Goal: Task Accomplishment & Management: Manage account settings

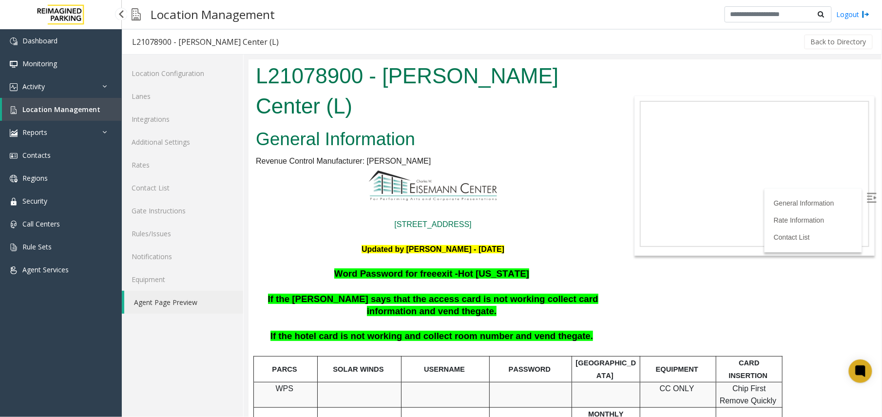
click at [43, 106] on span "Location Management" at bounding box center [61, 109] width 78 height 9
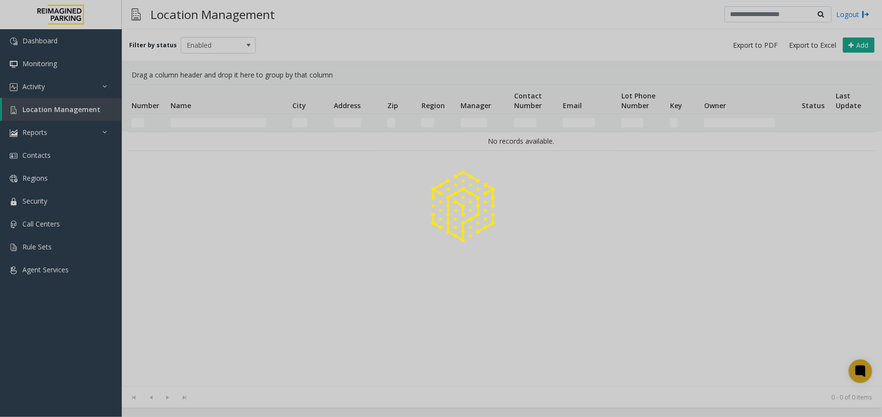
click at [211, 122] on div at bounding box center [441, 208] width 882 height 417
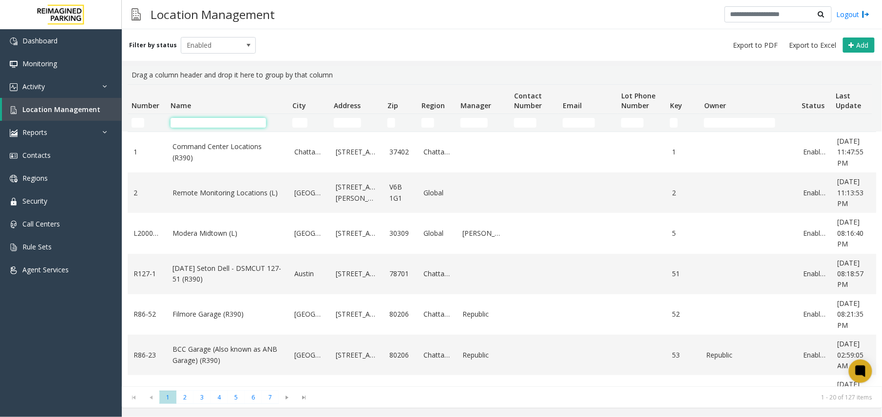
click at [219, 122] on input "Name Filter" at bounding box center [219, 123] width 96 height 10
type input "****"
click at [299, 122] on input "City Filter" at bounding box center [299, 123] width 15 height 10
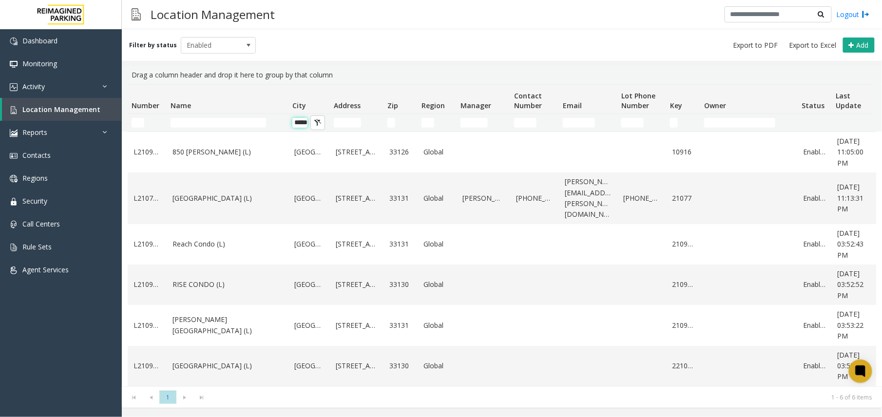
scroll to position [0, 10]
type input "*****"
click at [315, 121] on button "City Filter" at bounding box center [317, 122] width 15 height 15
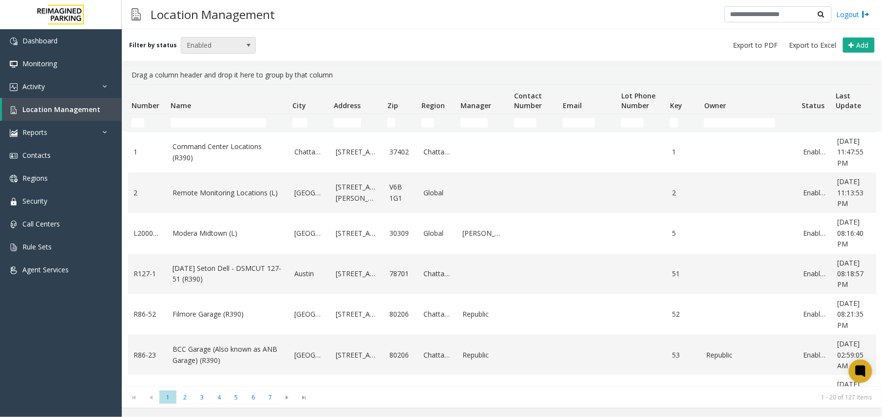
click at [219, 44] on span "Enabled" at bounding box center [210, 46] width 59 height 16
click at [215, 67] on li "All" at bounding box center [214, 61] width 73 height 13
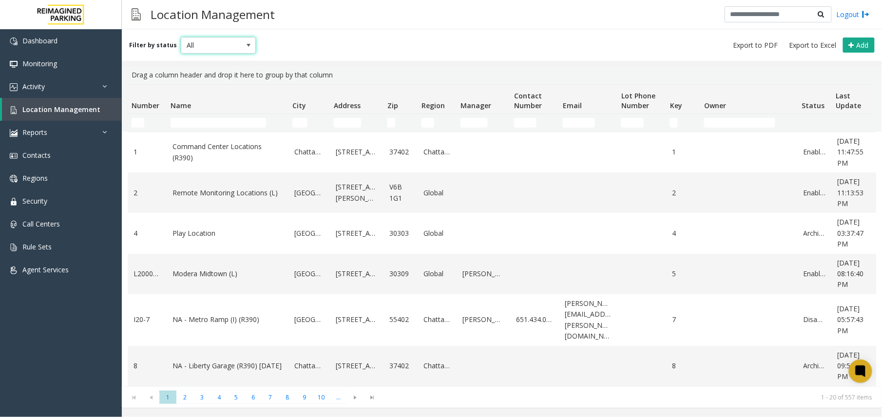
click at [221, 129] on td "Name Filter" at bounding box center [228, 123] width 122 height 18
click at [221, 127] on input "Name Filter" at bounding box center [219, 123] width 96 height 10
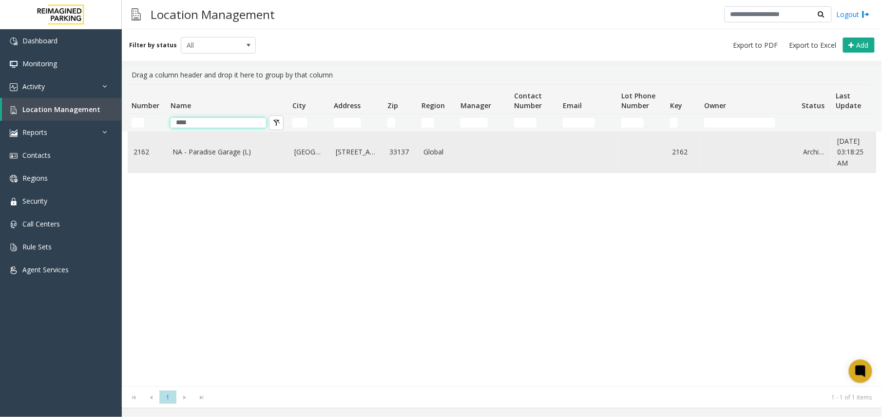
type input "****"
click at [240, 153] on link "NA - Paradise Garage (L)" at bounding box center [227, 152] width 110 height 11
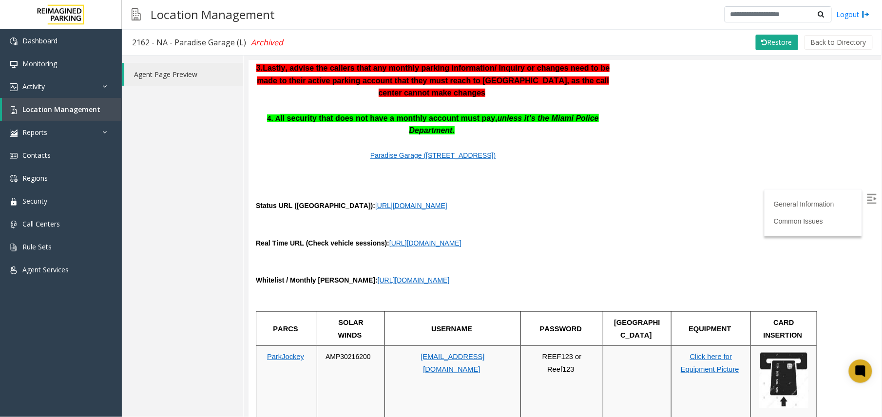
scroll to position [325, 0]
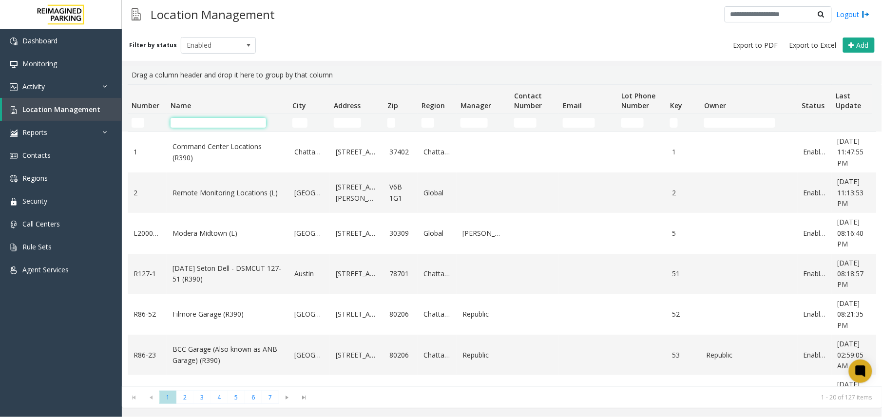
drag, startPoint x: 0, startPoint y: 0, endPoint x: 201, endPoint y: 125, distance: 236.6
click at [199, 124] on input "Name Filter" at bounding box center [219, 123] width 96 height 10
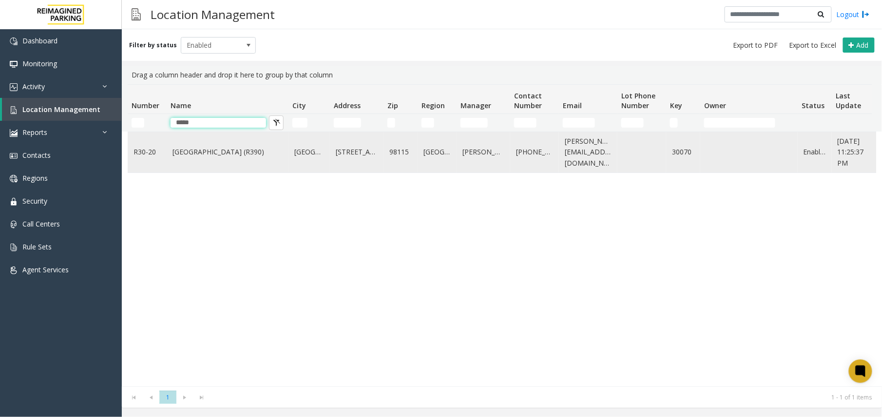
type input "*****"
click at [225, 157] on link "Green Lake Village (R390)" at bounding box center [227, 152] width 110 height 11
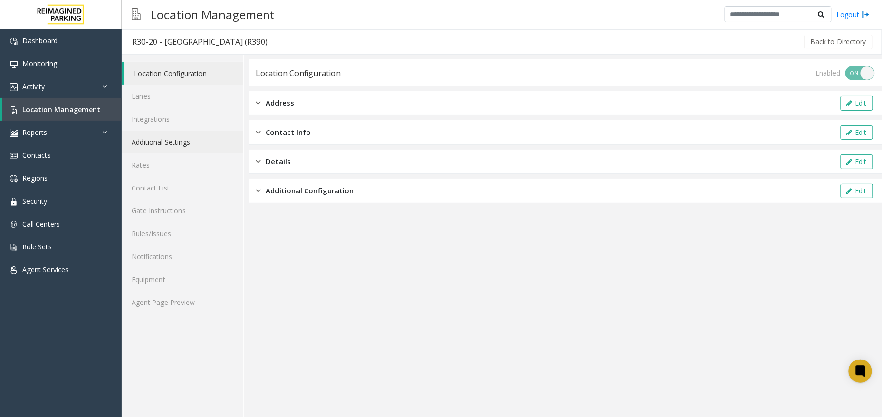
click at [196, 144] on link "Additional Settings" at bounding box center [182, 142] width 121 height 23
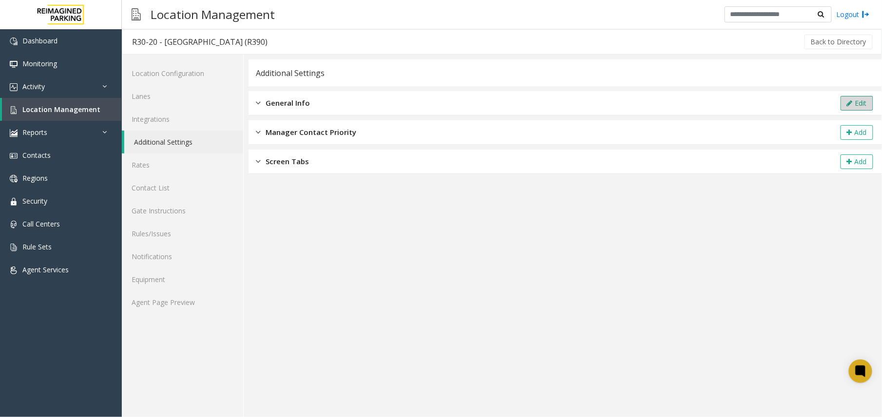
click at [856, 100] on button "Edit" at bounding box center [857, 103] width 33 height 15
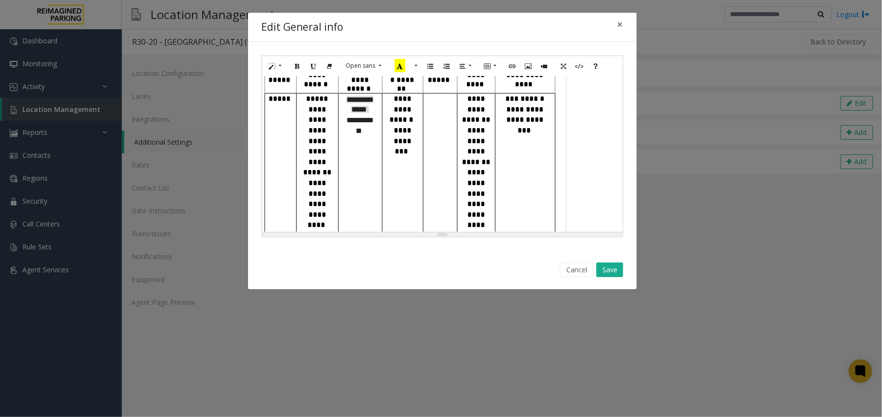
scroll to position [330, 0]
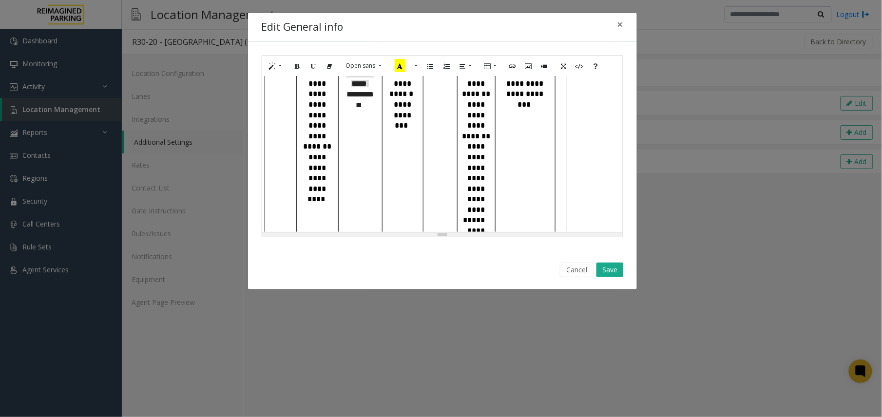
click at [482, 129] on span "**********" at bounding box center [476, 115] width 18 height 28
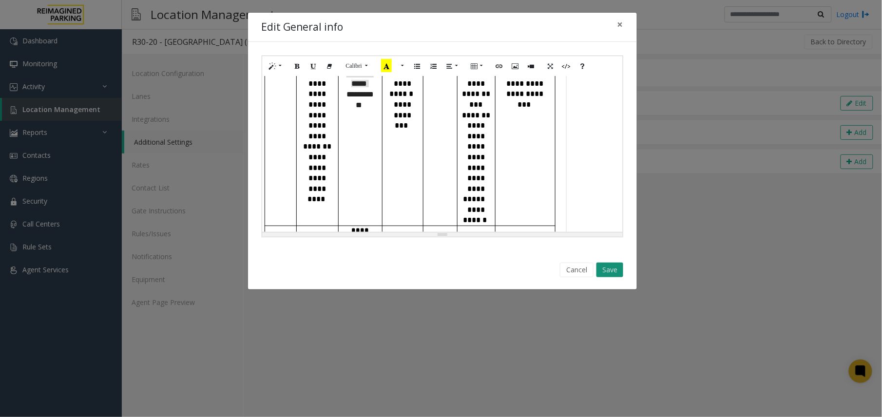
click at [608, 275] on button "Save" at bounding box center [609, 270] width 27 height 15
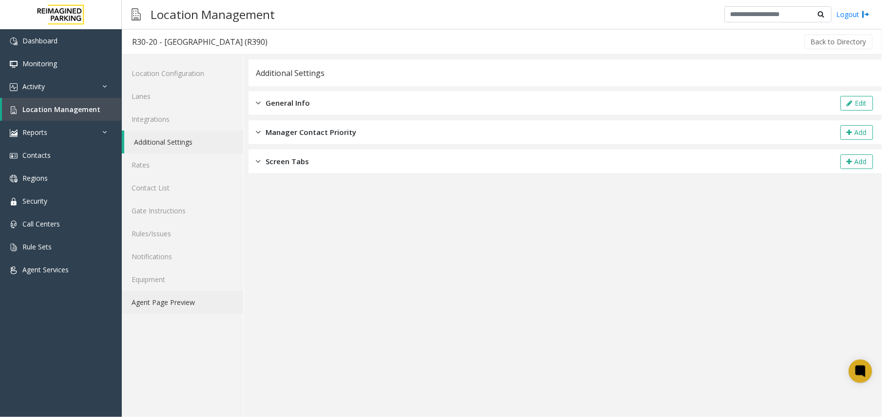
click at [196, 303] on link "Agent Page Preview" at bounding box center [182, 302] width 121 height 23
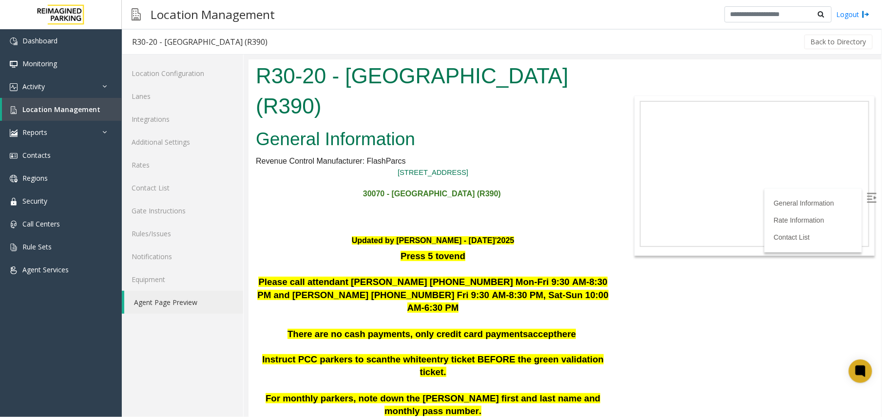
click at [866, 194] on img at bounding box center [871, 197] width 10 height 10
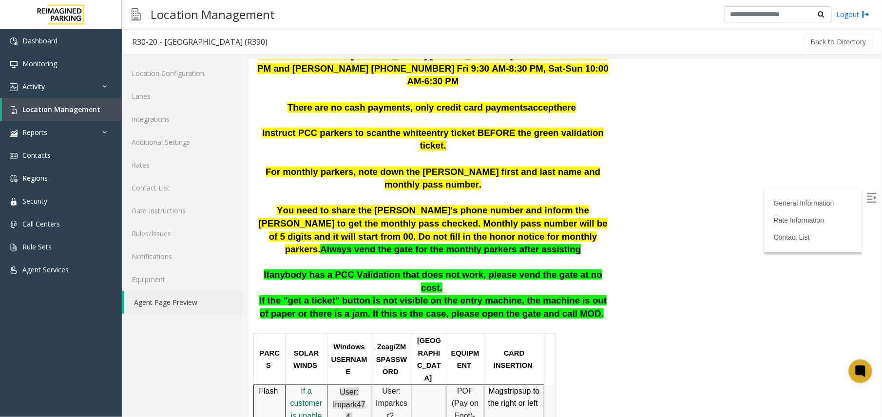
scroll to position [390, 0]
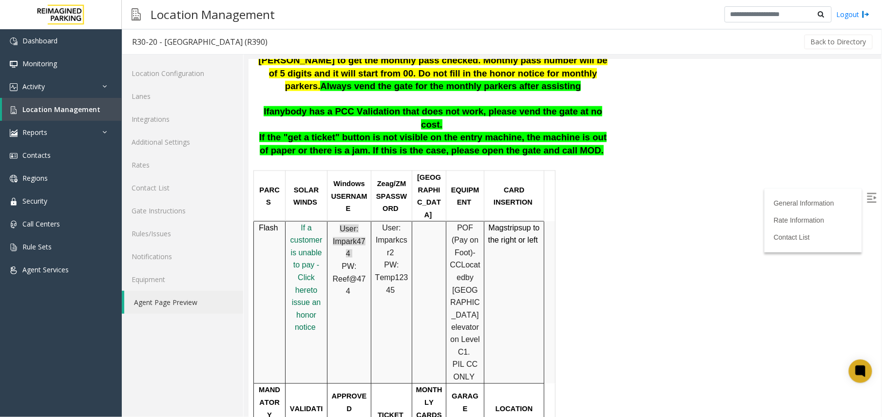
click at [458, 273] on span "by Woodlawn Avenue elevator on Level C1." at bounding box center [465, 314] width 30 height 83
